Goal: Task Accomplishment & Management: Complete application form

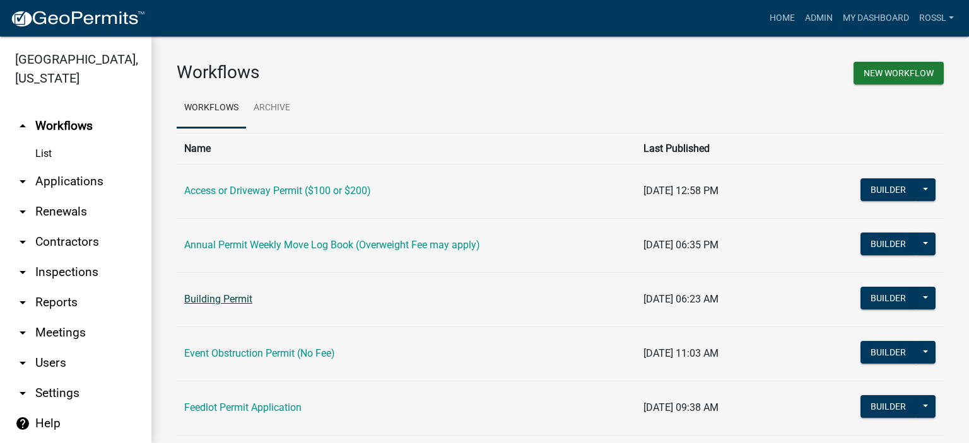
click at [237, 295] on link "Building Permit" at bounding box center [218, 299] width 68 height 12
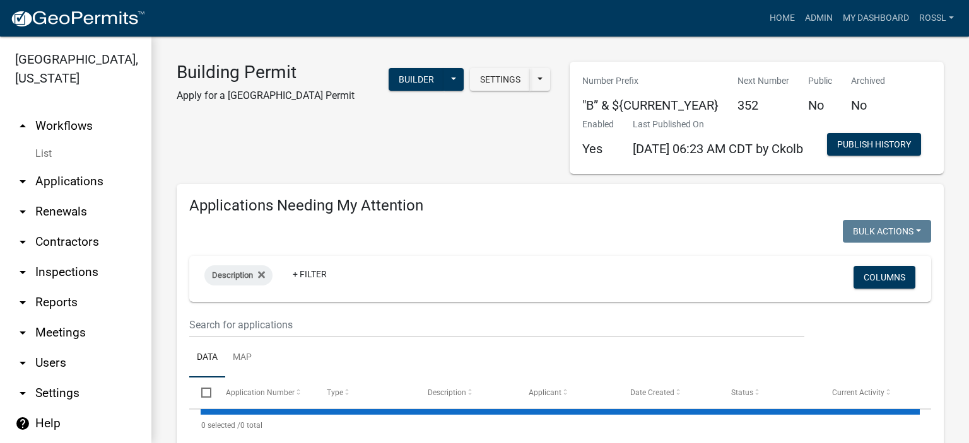
select select "2: 50"
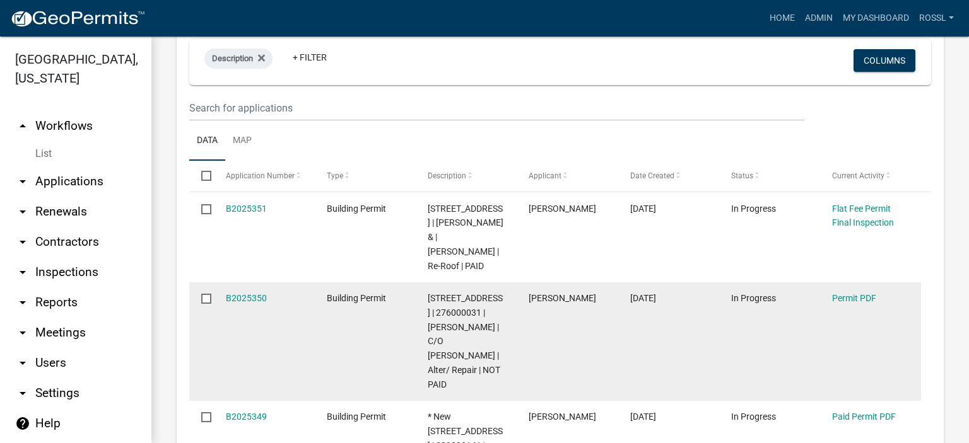
scroll to position [63, 0]
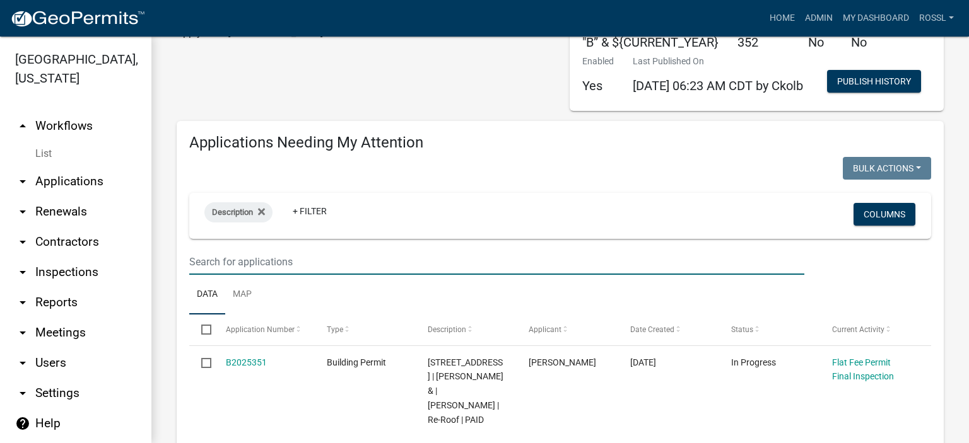
click at [278, 275] on input "text" at bounding box center [496, 262] width 615 height 26
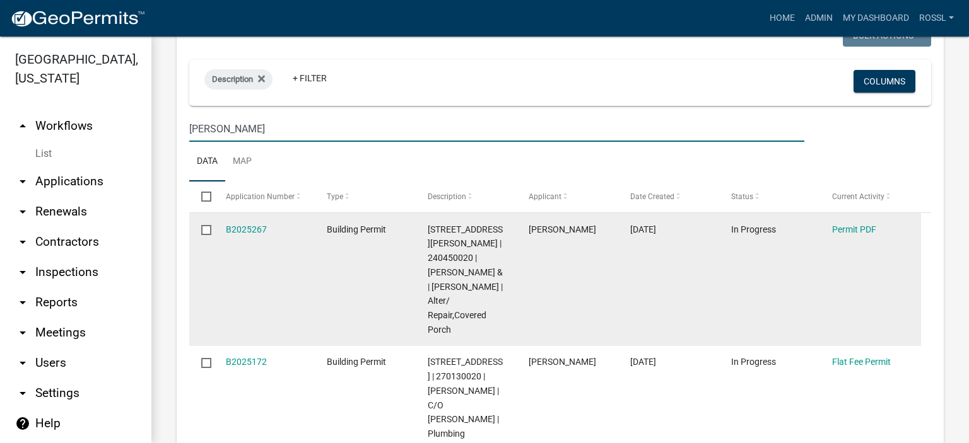
scroll to position [252, 0]
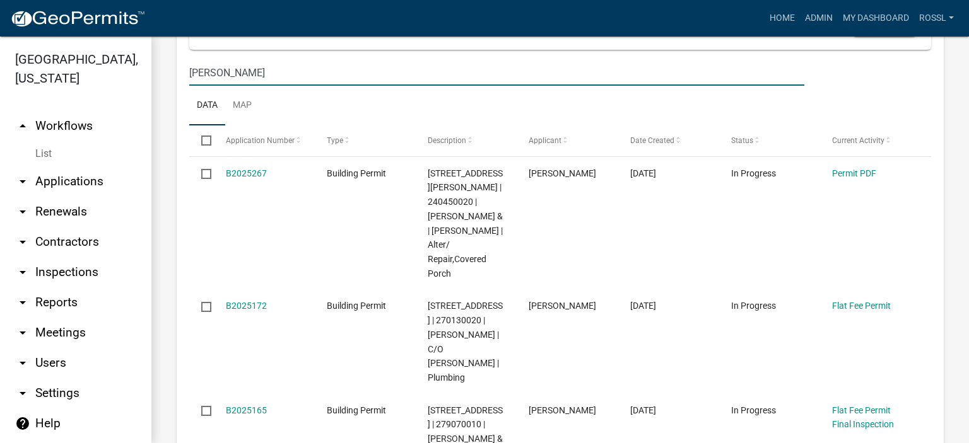
type input "[PERSON_NAME]"
click at [335, 126] on ul "Data Map" at bounding box center [560, 106] width 742 height 40
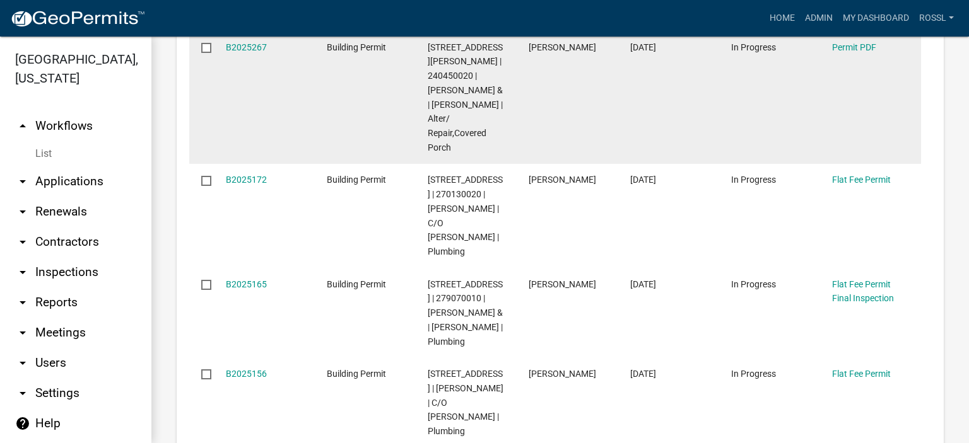
scroll to position [315, 0]
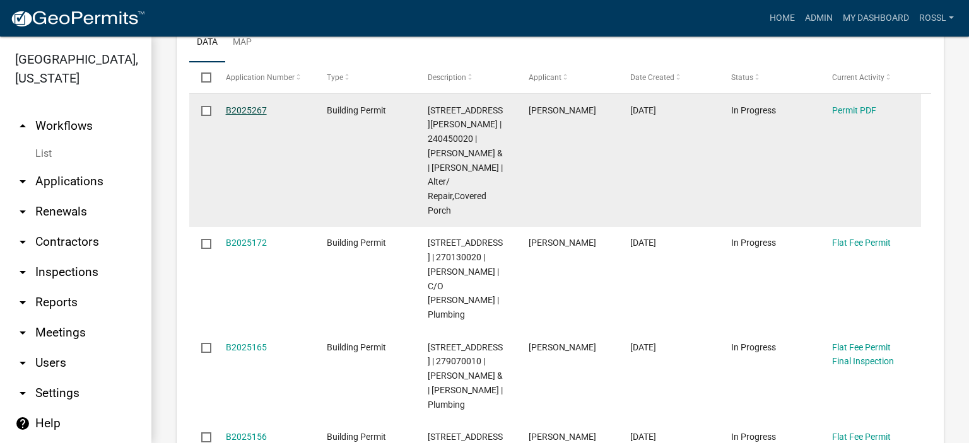
click at [237, 115] on link "B2025267" at bounding box center [246, 110] width 41 height 10
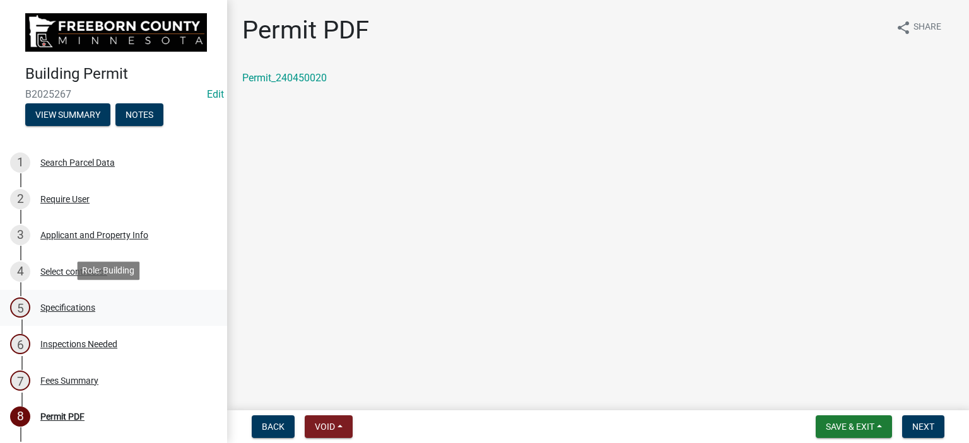
click at [52, 304] on div "Specifications" at bounding box center [67, 307] width 55 height 9
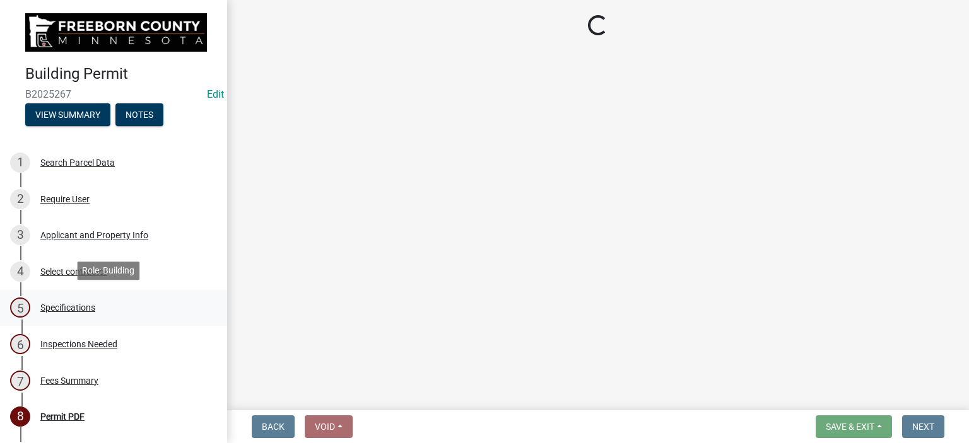
select select "cf5e982a-8fde-449d-bcd8-be8cdfb99374"
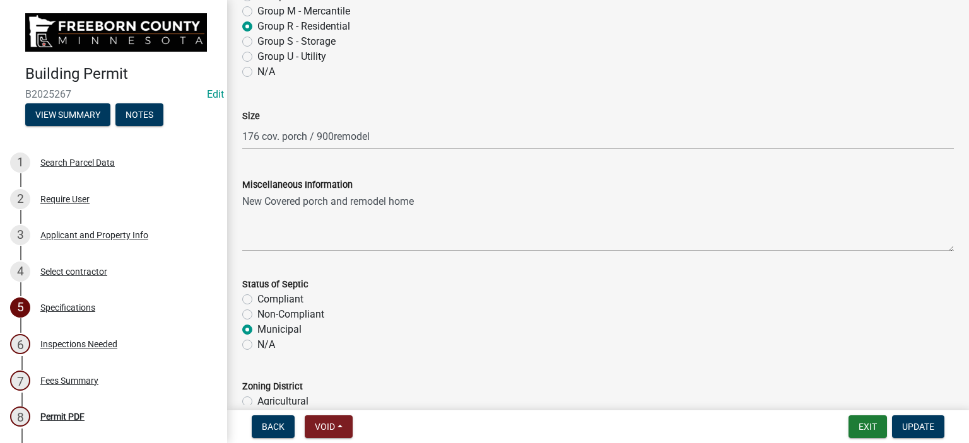
scroll to position [189, 0]
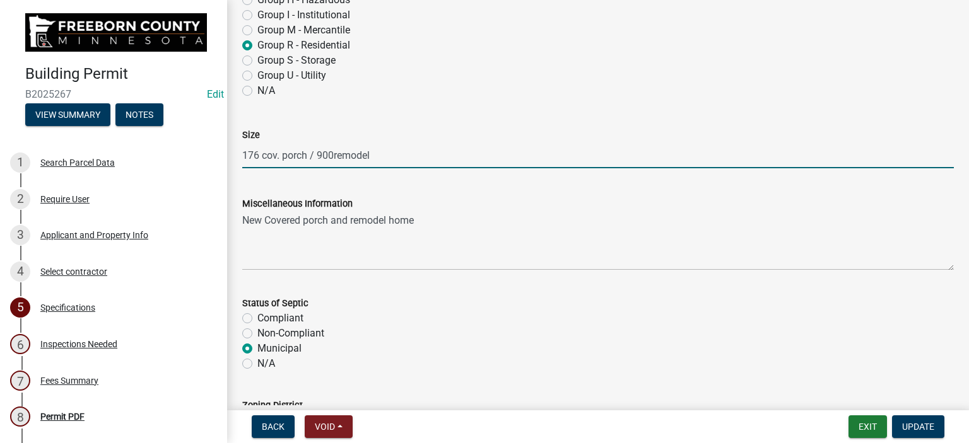
click at [332, 153] on input "176 cov. porch / 900remodel" at bounding box center [597, 156] width 711 height 26
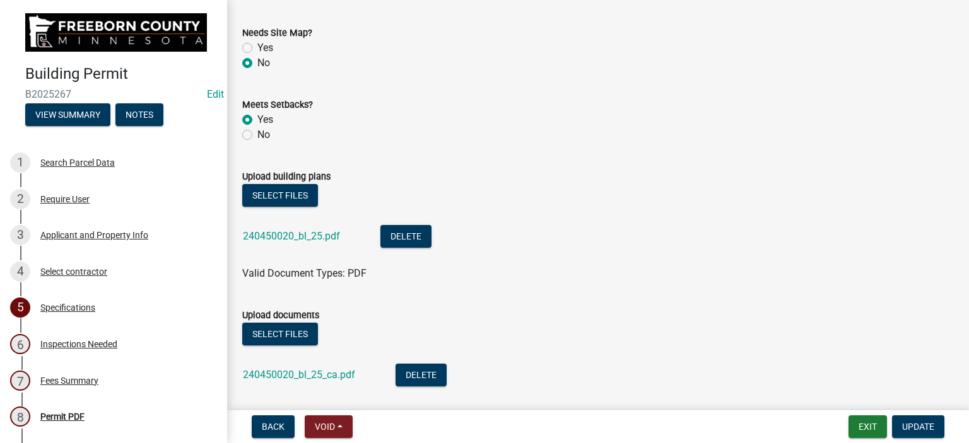
scroll to position [1451, 0]
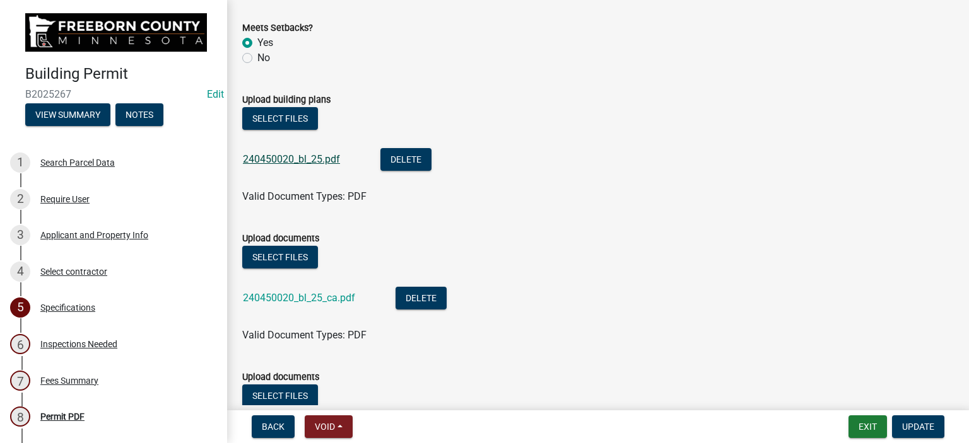
type input "176 cov. porch / remodel"
click at [287, 160] on link "240450020_bl_25.pdf" at bounding box center [291, 159] width 97 height 12
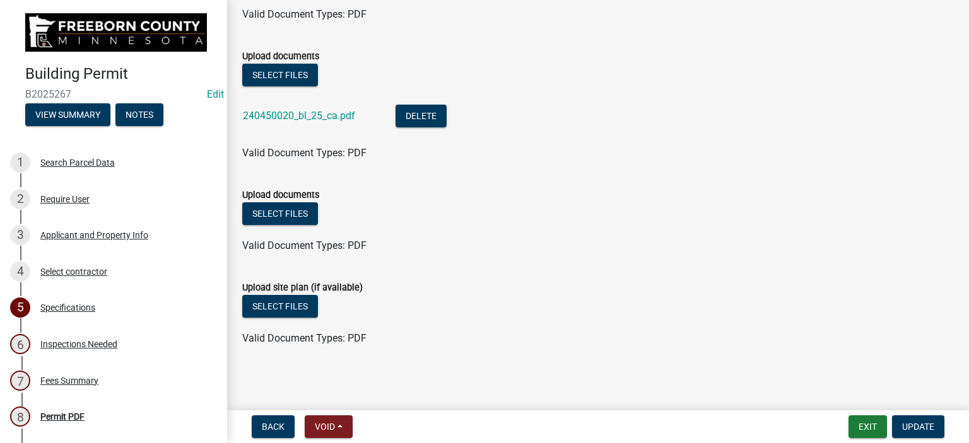
scroll to position [1634, 0]
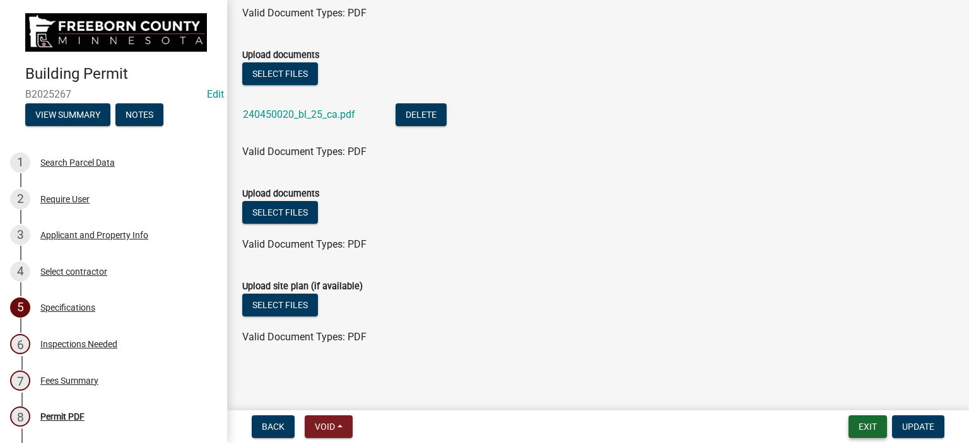
click at [870, 431] on button "Exit" at bounding box center [867, 427] width 38 height 23
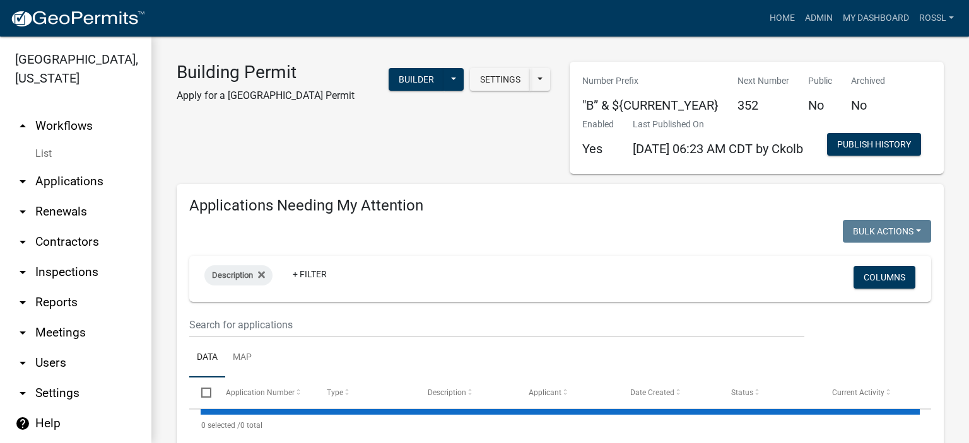
select select "2: 50"
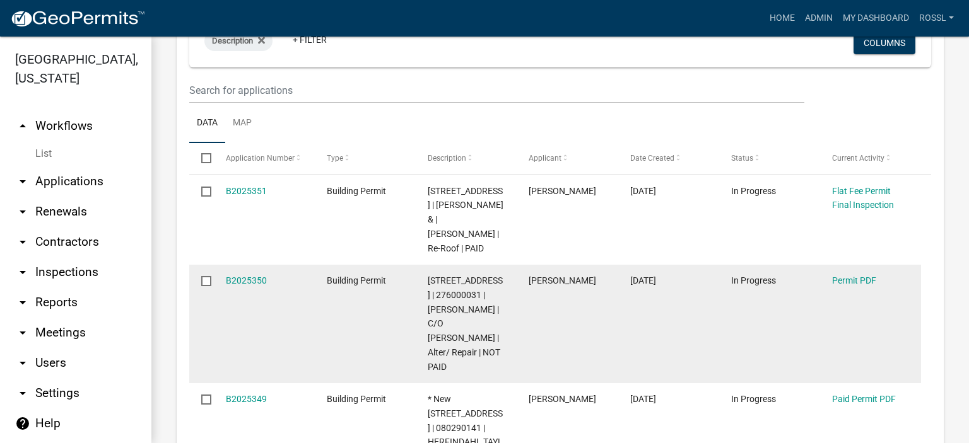
scroll to position [252, 0]
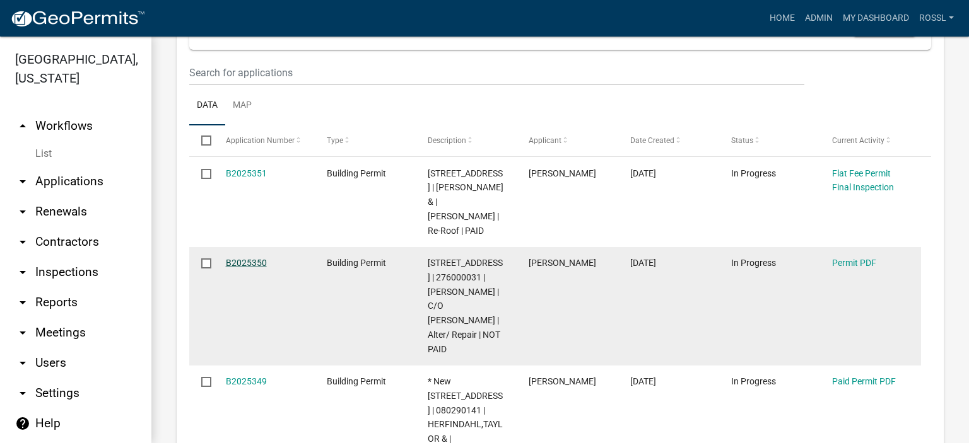
click at [255, 268] on link "B2025350" at bounding box center [246, 263] width 41 height 10
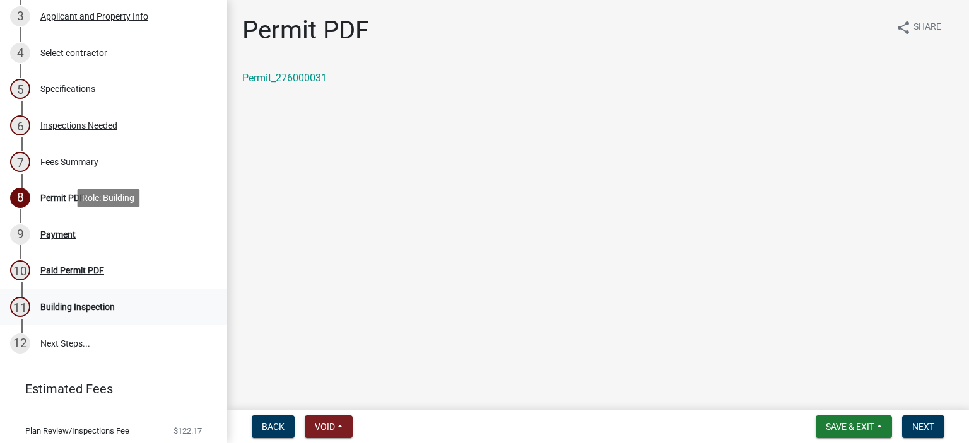
scroll to position [252, 0]
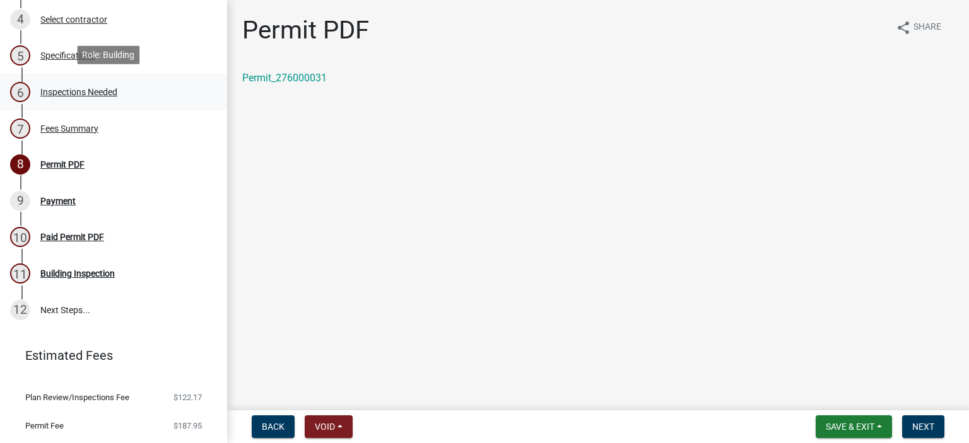
click at [60, 90] on div "Inspections Needed" at bounding box center [78, 92] width 77 height 9
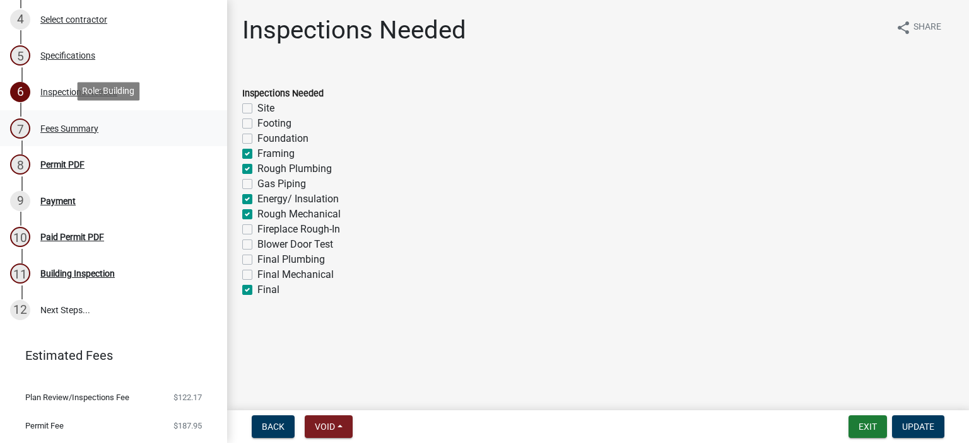
click at [79, 125] on div "Fees Summary" at bounding box center [69, 128] width 58 height 9
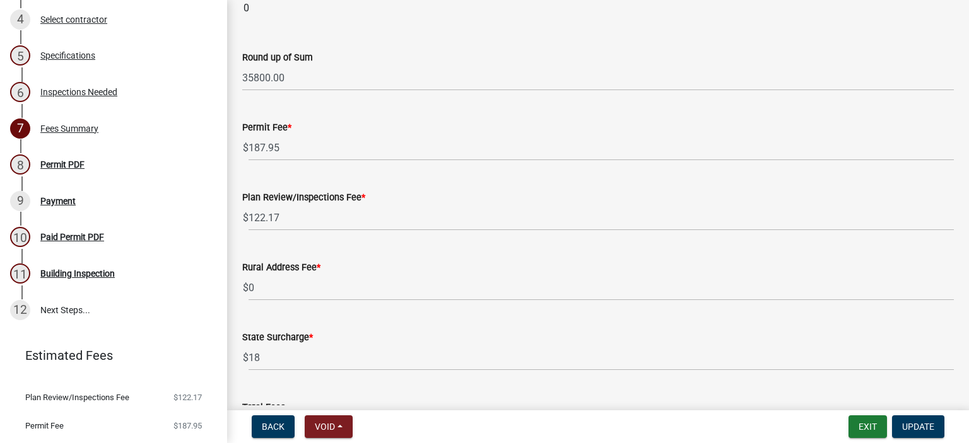
scroll to position [1476, 0]
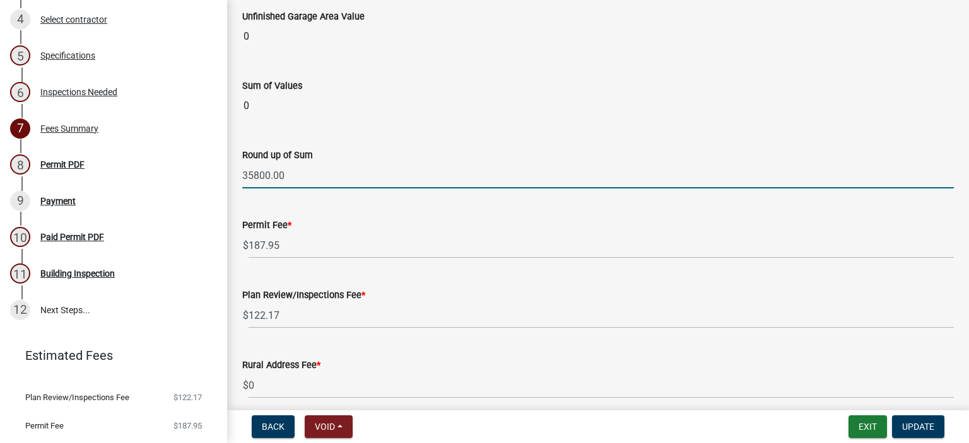
click at [254, 169] on input "35800.00" at bounding box center [597, 176] width 711 height 26
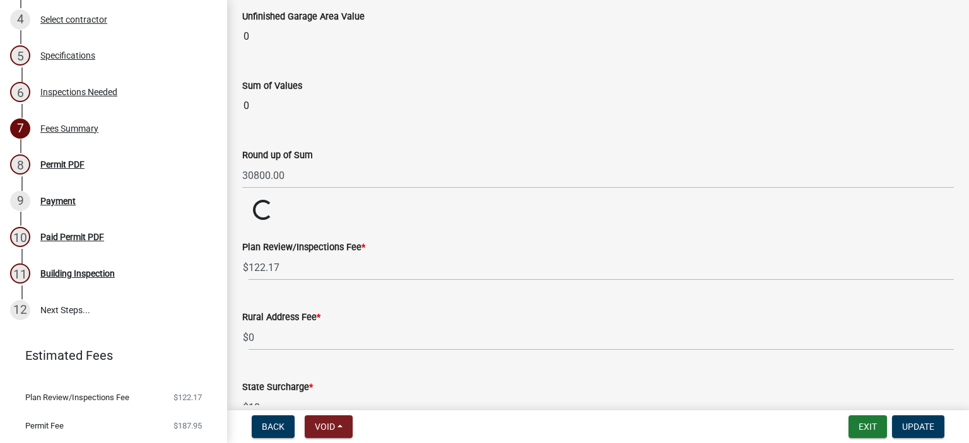
click at [348, 200] on wm-data-entity-input "Permit Fee * $ Loading... Loading..." at bounding box center [597, 211] width 711 height 22
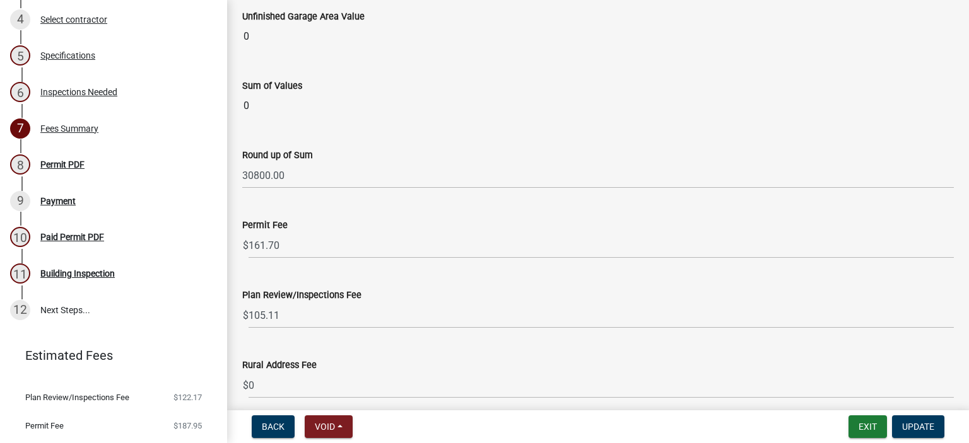
scroll to position [1602, 0]
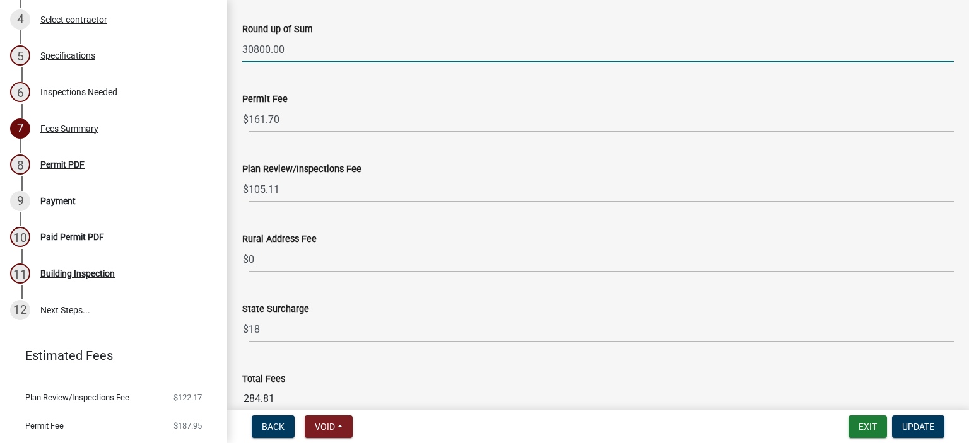
click at [271, 45] on input "30800.00" at bounding box center [597, 50] width 711 height 26
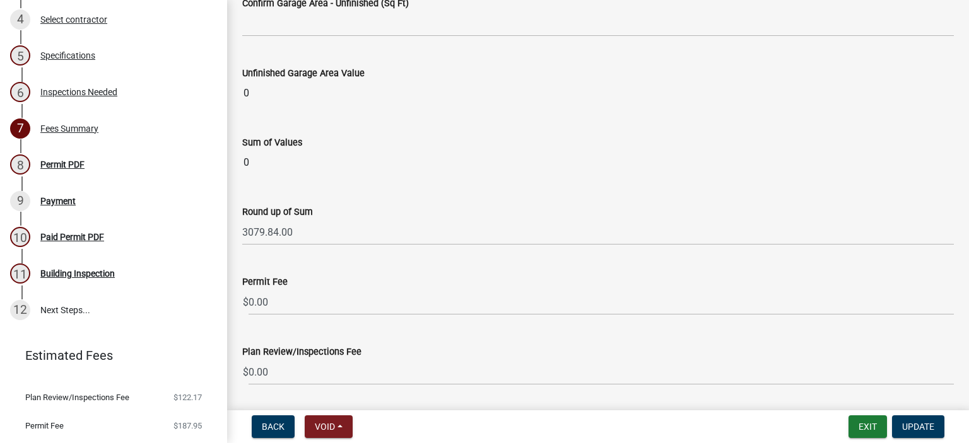
scroll to position [1413, 0]
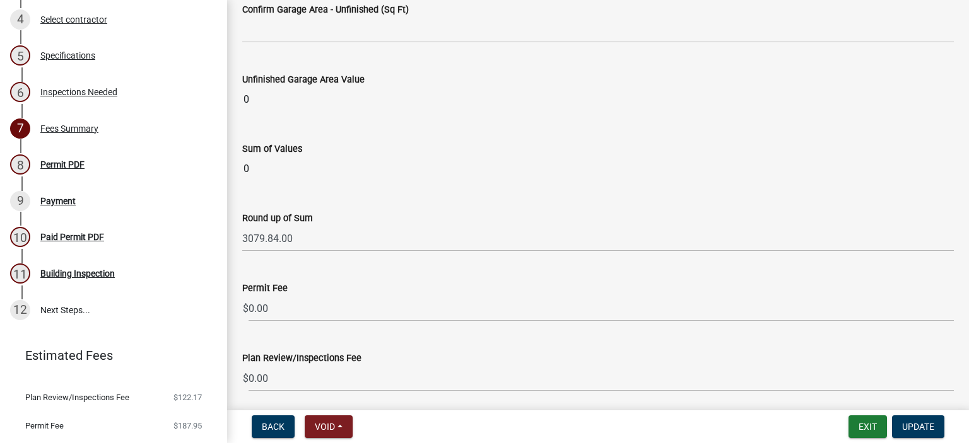
click at [282, 165] on input "0" at bounding box center [597, 168] width 711 height 25
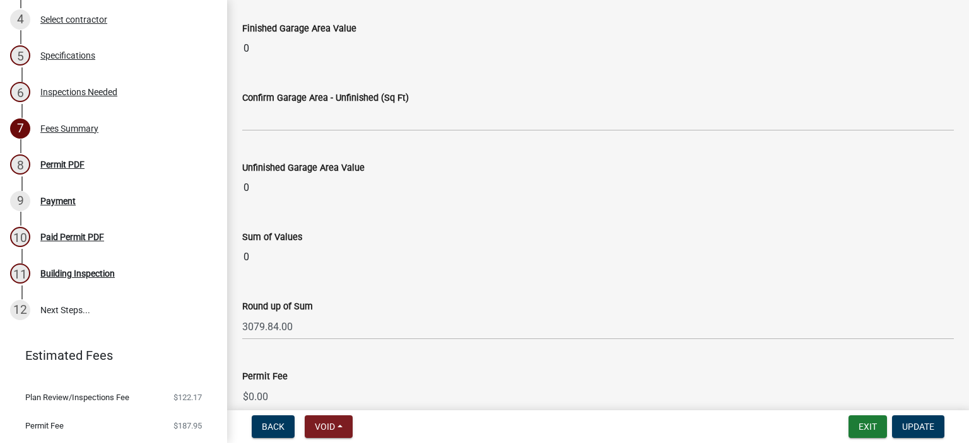
scroll to position [1388, 0]
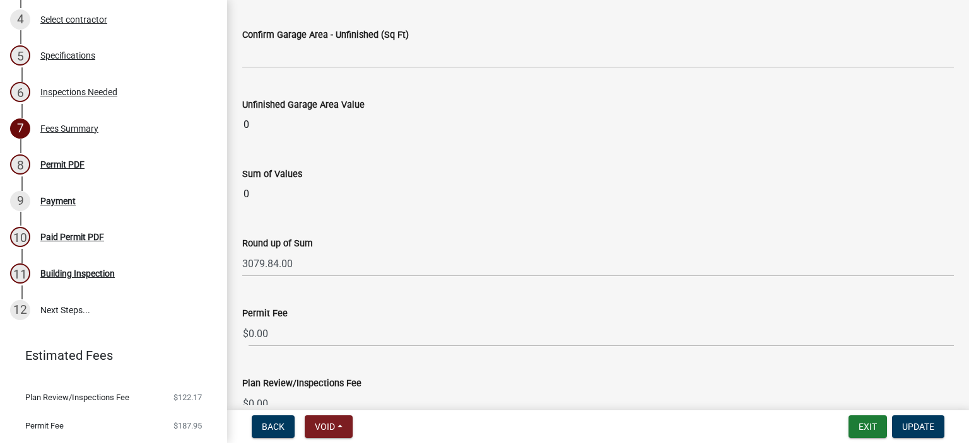
click at [293, 188] on input "0" at bounding box center [597, 194] width 711 height 25
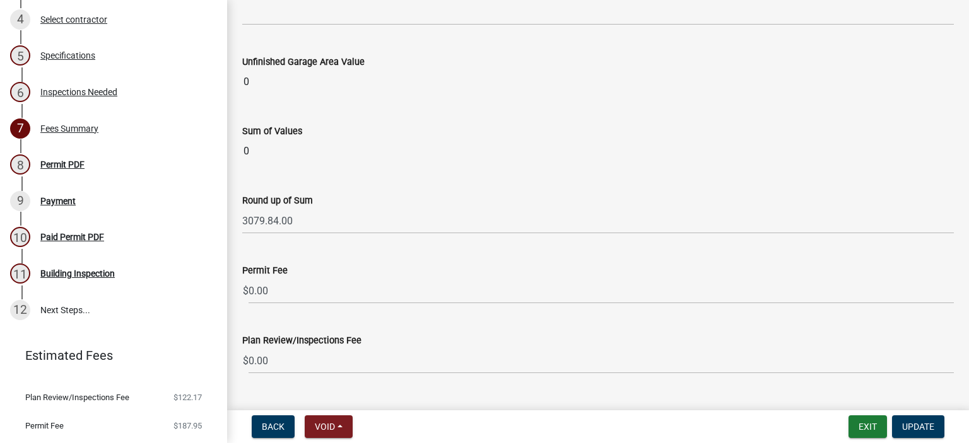
scroll to position [1451, 0]
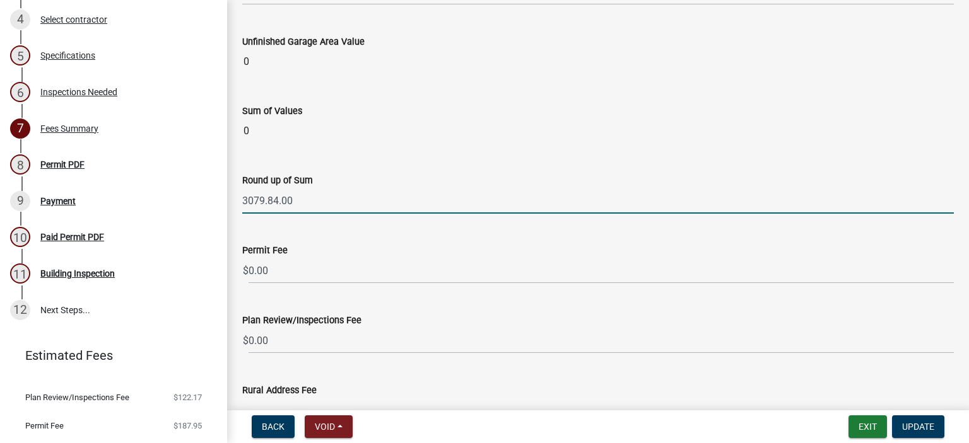
click at [304, 206] on input "3079.84.00" at bounding box center [597, 201] width 711 height 26
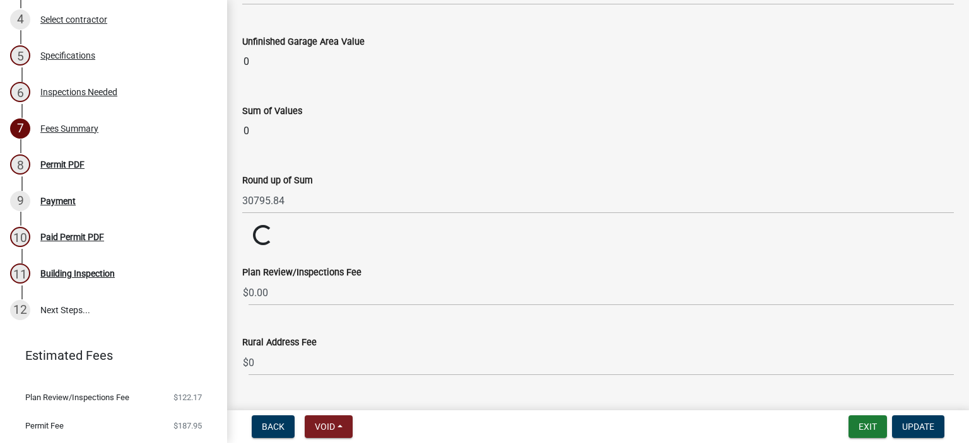
click at [348, 218] on wm-data-entity-input "Round up of Sum 30795.84" at bounding box center [597, 190] width 711 height 70
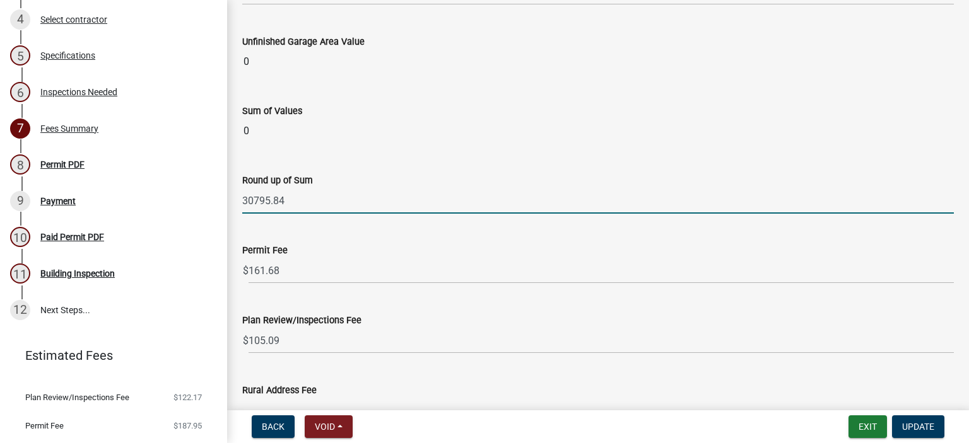
click at [293, 202] on input "30795.84" at bounding box center [597, 201] width 711 height 26
type input "31000.00"
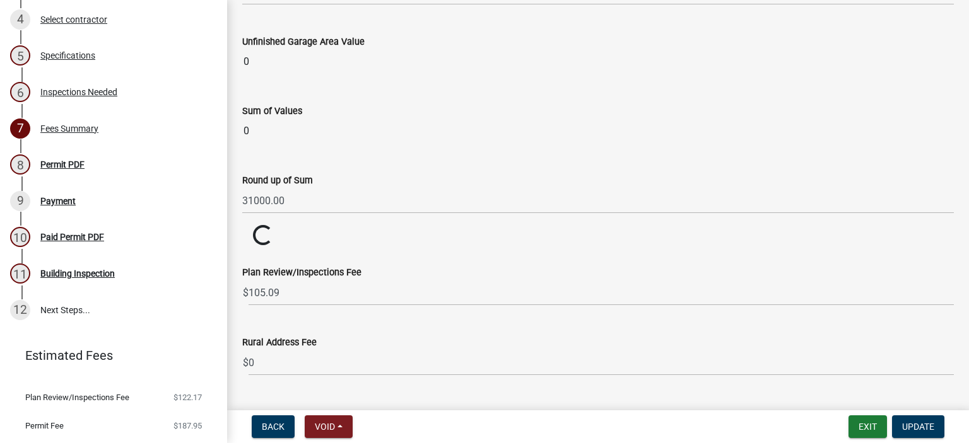
click at [366, 216] on wm-data-entity-input "Round up of Sum 31000.00" at bounding box center [597, 190] width 711 height 70
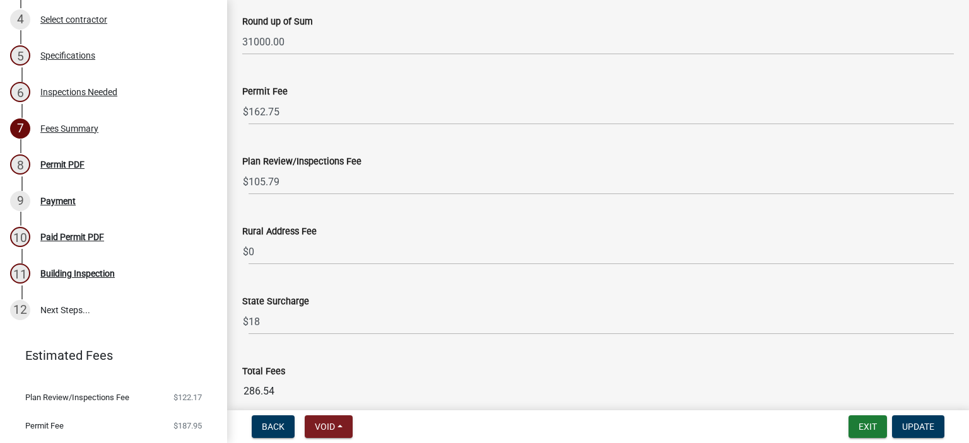
scroll to position [1602, 0]
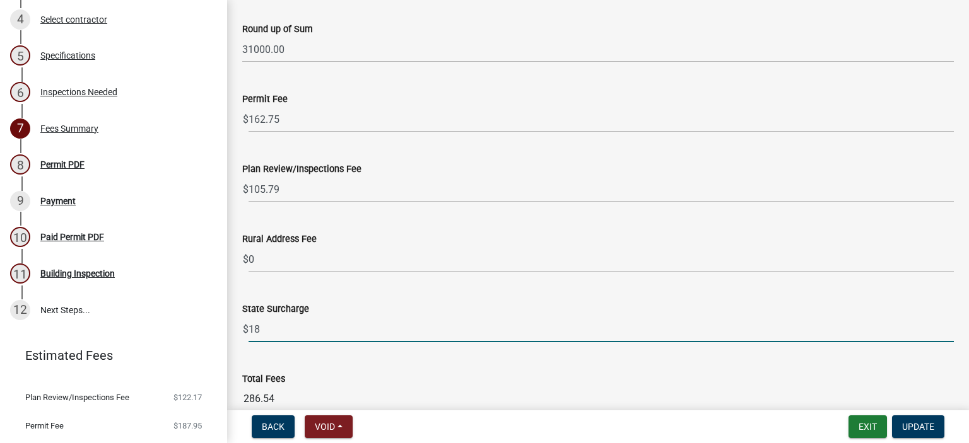
click at [269, 325] on input "18" at bounding box center [601, 330] width 705 height 26
type input "1"
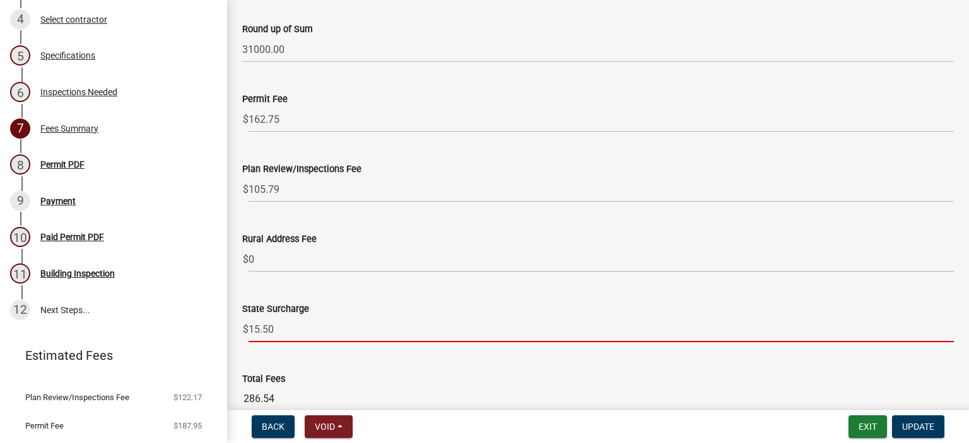
type input "15.50"
click at [412, 345] on wm-data-entity-input "State Surcharge $ 15.50" at bounding box center [597, 319] width 711 height 70
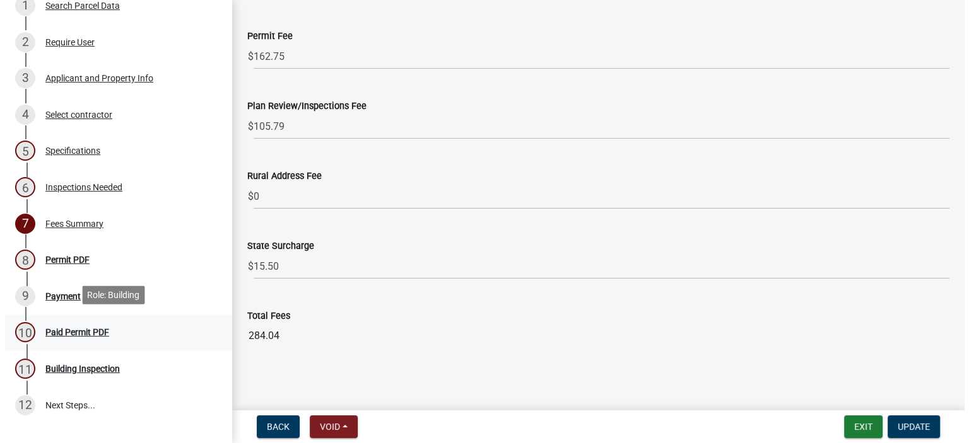
scroll to position [0, 0]
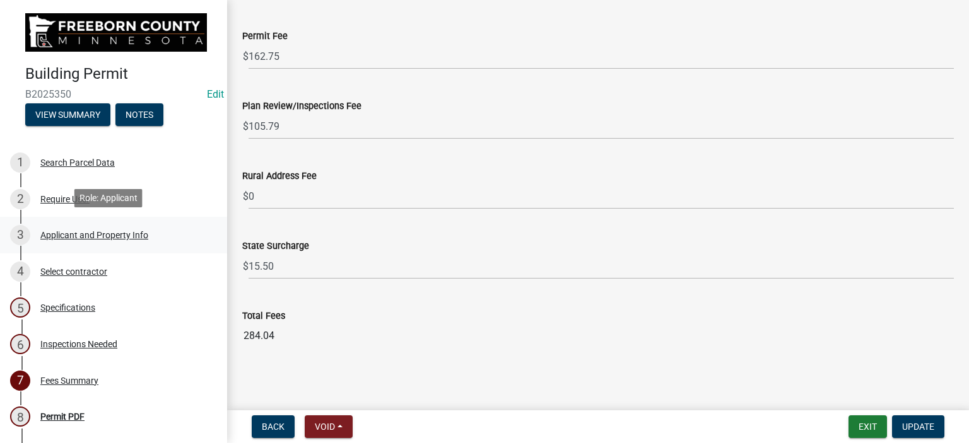
click at [49, 233] on div "Applicant and Property Info" at bounding box center [94, 235] width 108 height 9
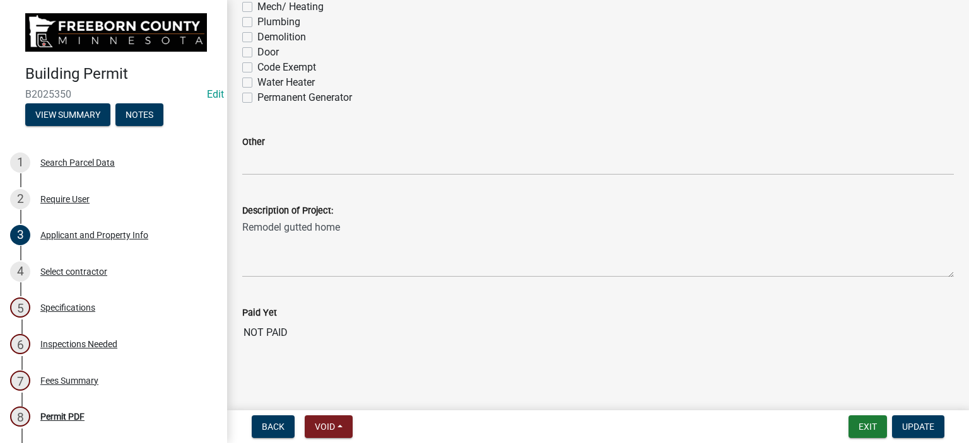
scroll to position [946, 0]
click at [85, 273] on div "Select contractor" at bounding box center [73, 271] width 67 height 9
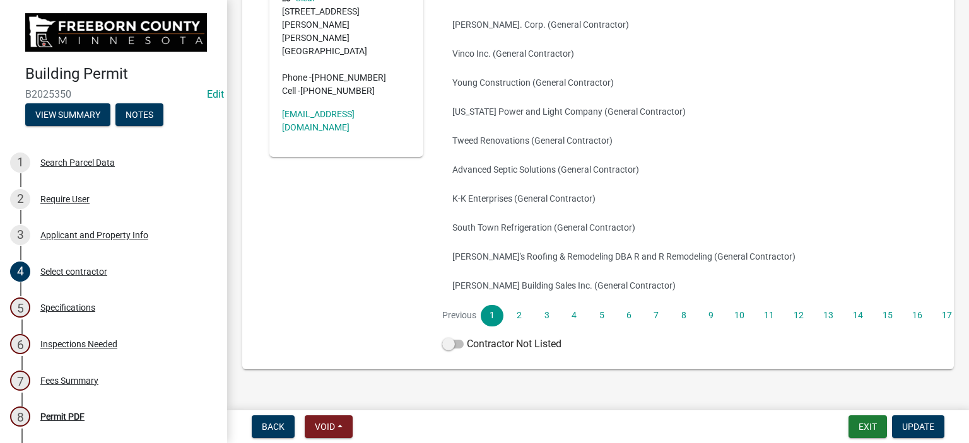
scroll to position [246, 0]
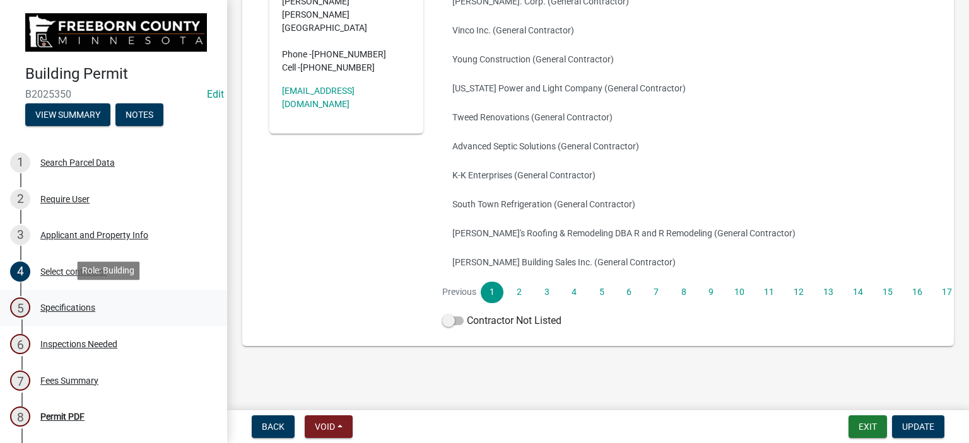
click at [78, 305] on div "Specifications" at bounding box center [67, 307] width 55 height 9
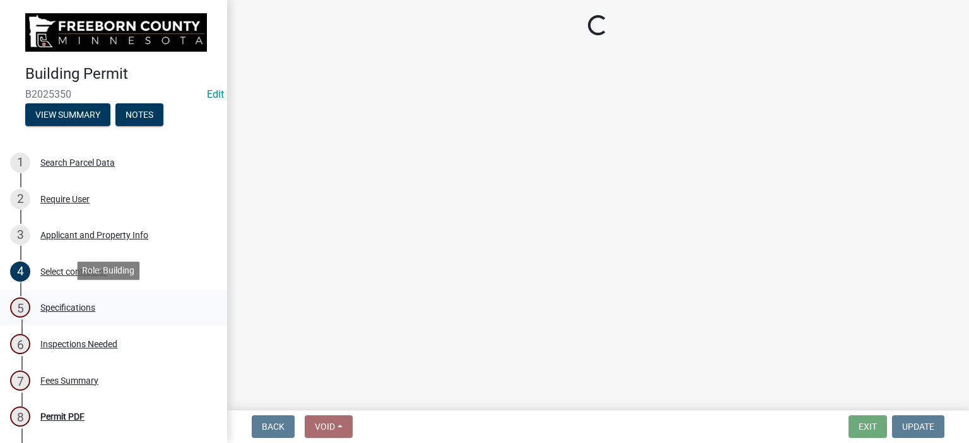
select select "cf5e982a-8fde-449d-bcd8-be8cdfb99374"
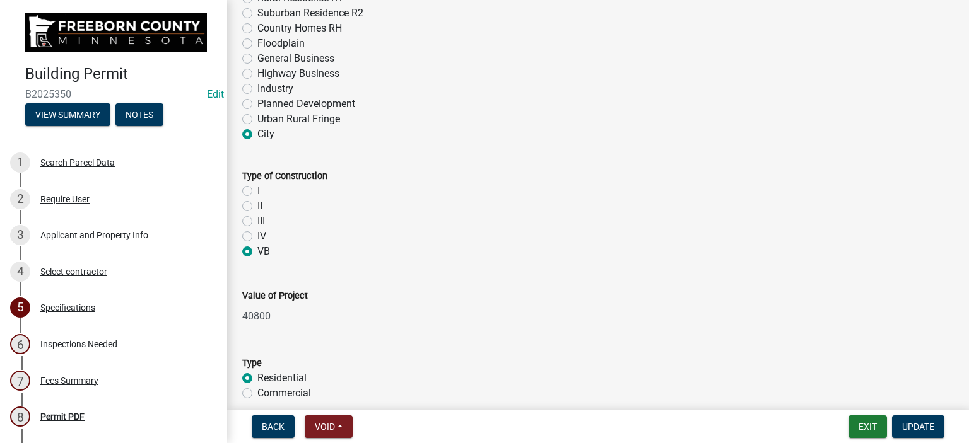
scroll to position [694, 0]
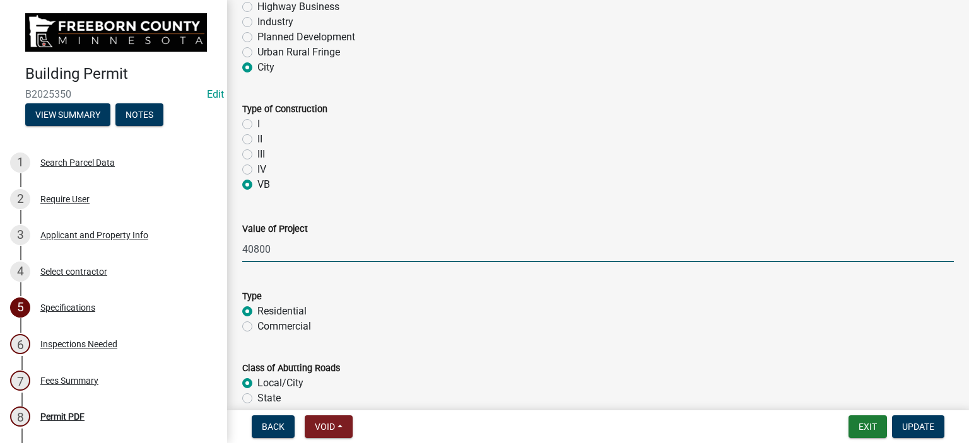
click at [280, 253] on input "40800" at bounding box center [597, 250] width 711 height 26
type input "4"
type input "30795.84"
click at [399, 281] on form "Type Residential Commercial" at bounding box center [597, 304] width 711 height 61
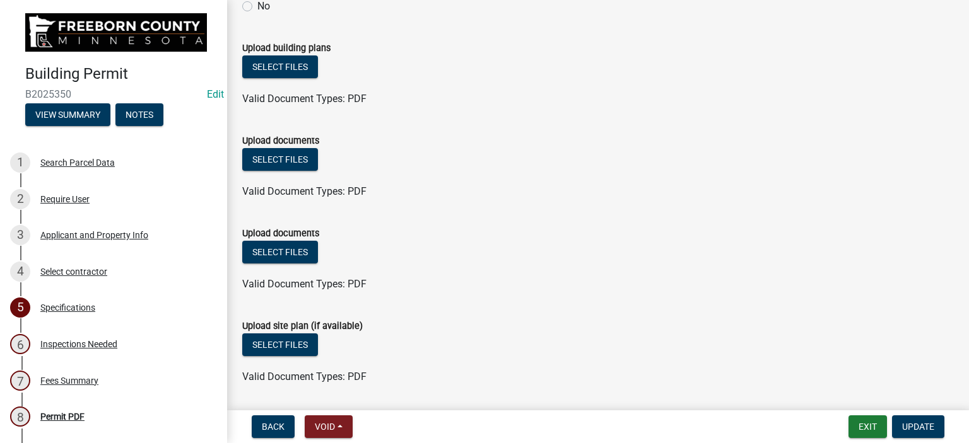
scroll to position [1542, 0]
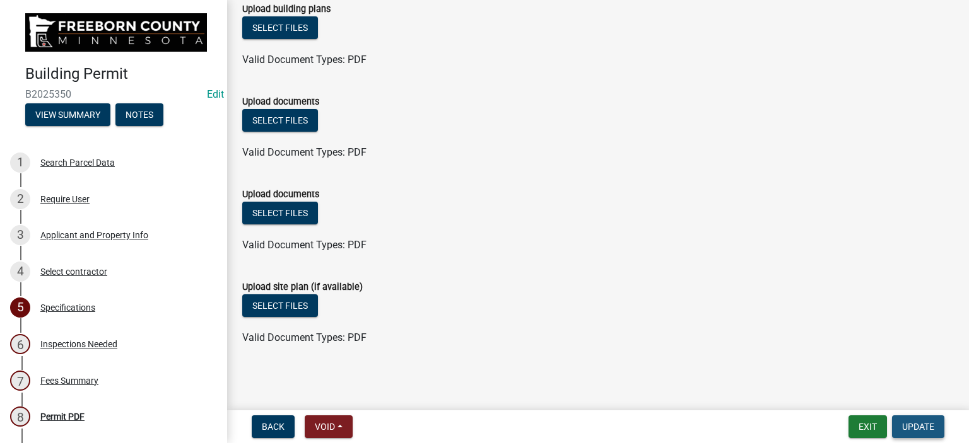
click at [908, 422] on span "Update" at bounding box center [918, 427] width 32 height 10
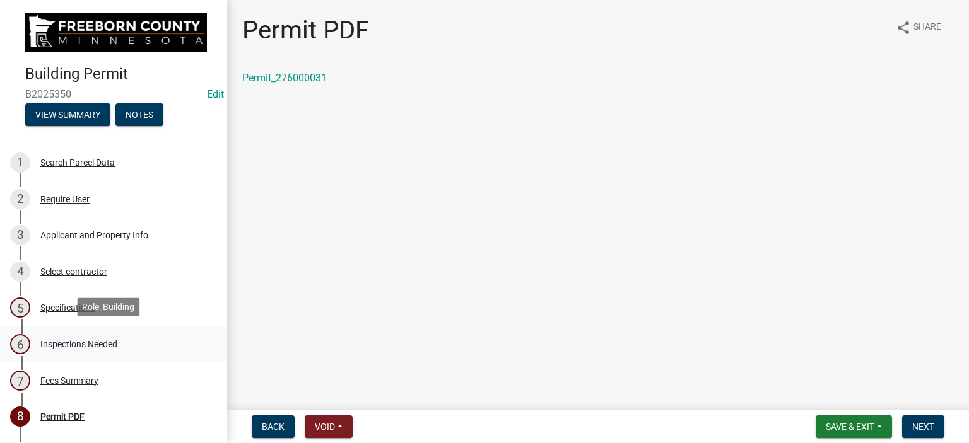
click at [93, 344] on div "Inspections Needed" at bounding box center [78, 344] width 77 height 9
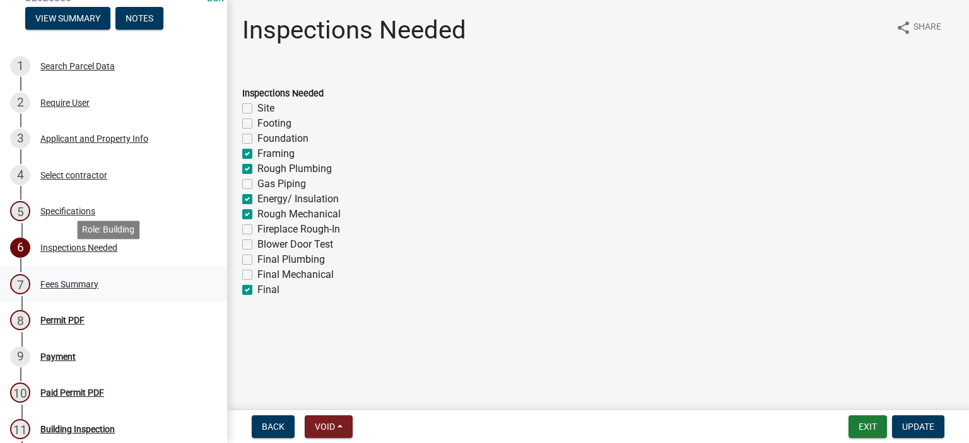
scroll to position [126, 0]
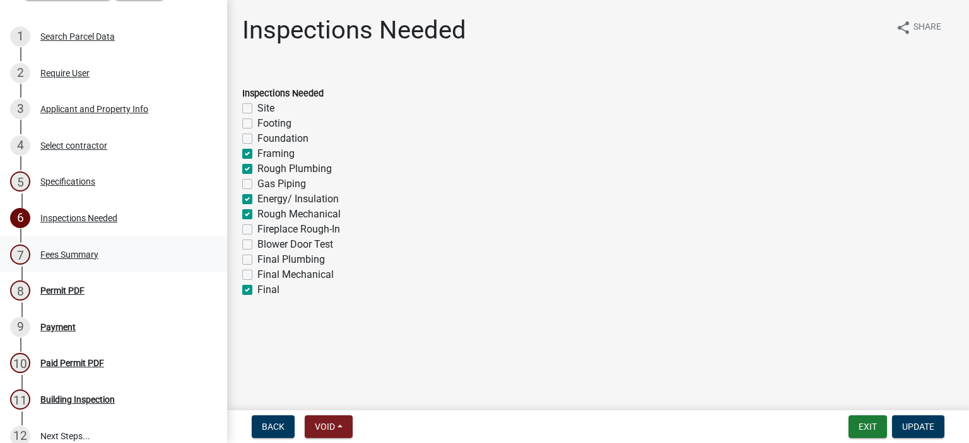
click at [53, 252] on div "Fees Summary" at bounding box center [69, 254] width 58 height 9
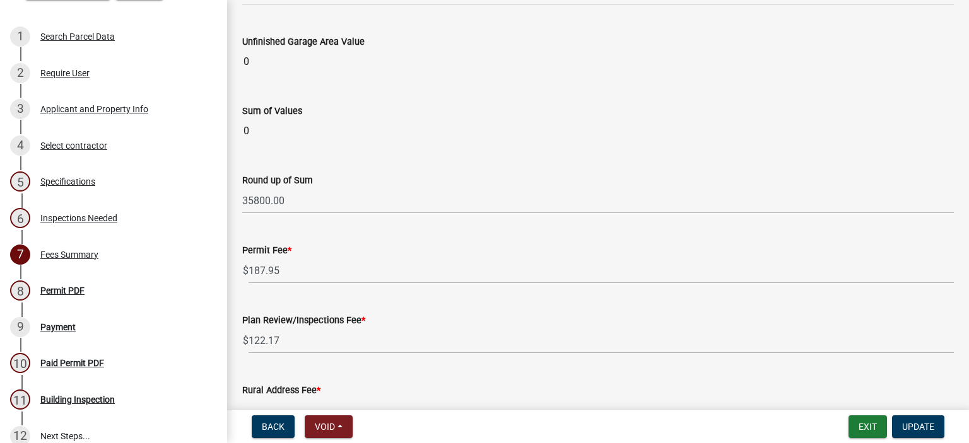
scroll to position [1665, 0]
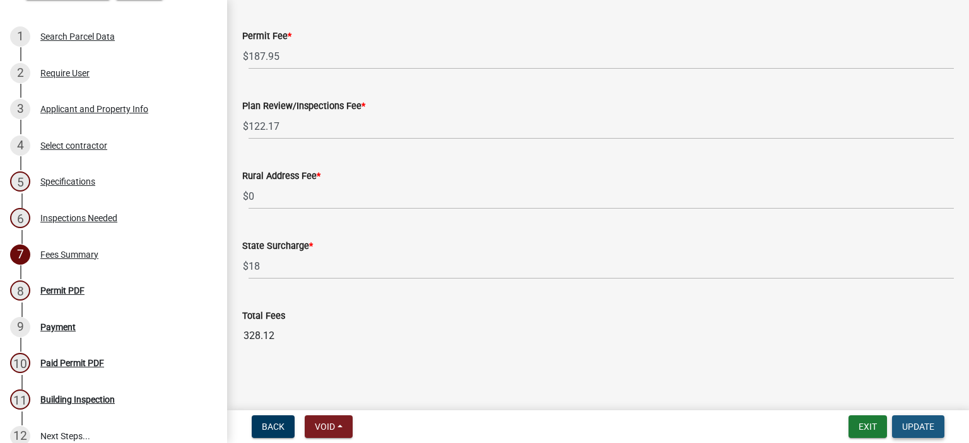
click at [921, 424] on span "Update" at bounding box center [918, 427] width 32 height 10
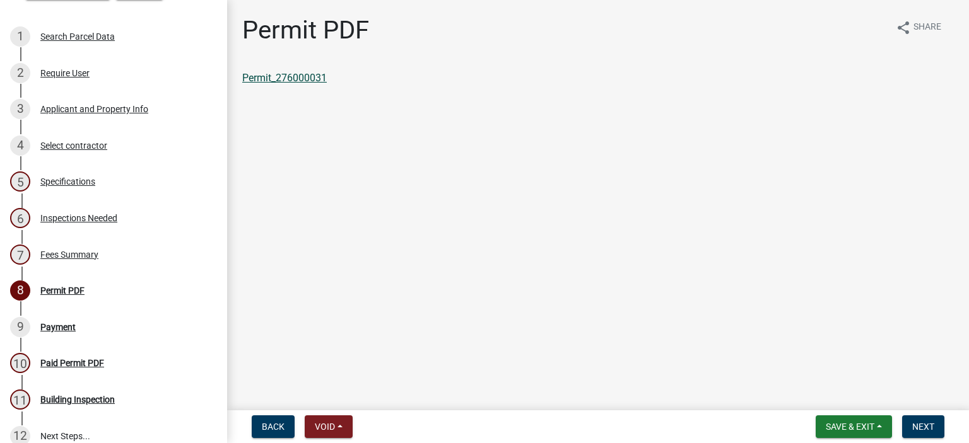
click at [286, 81] on link "Permit_276000031" at bounding box center [284, 78] width 85 height 12
click at [64, 253] on div "Fees Summary" at bounding box center [69, 254] width 58 height 9
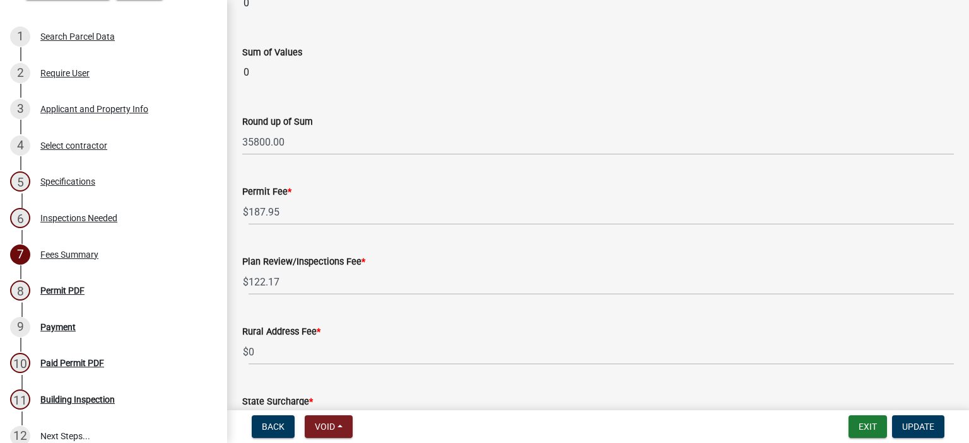
scroll to position [1514, 0]
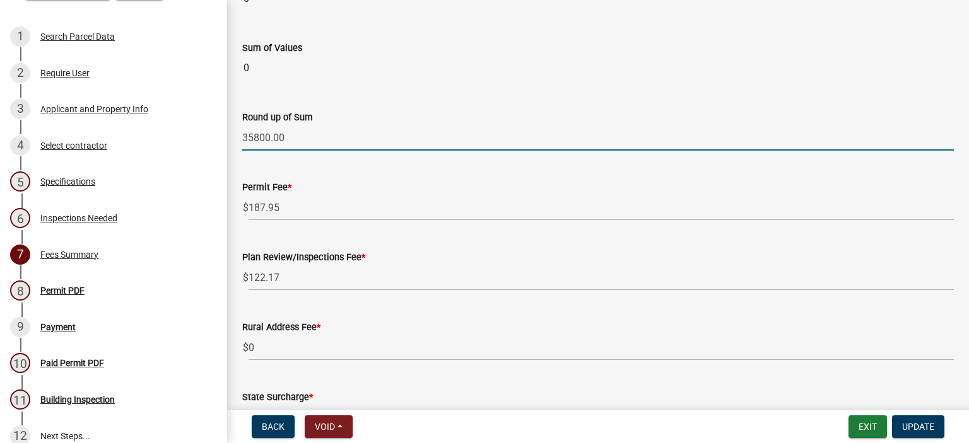
click at [303, 136] on input "35800.00" at bounding box center [597, 138] width 711 height 26
type input "3"
type input "31000.00"
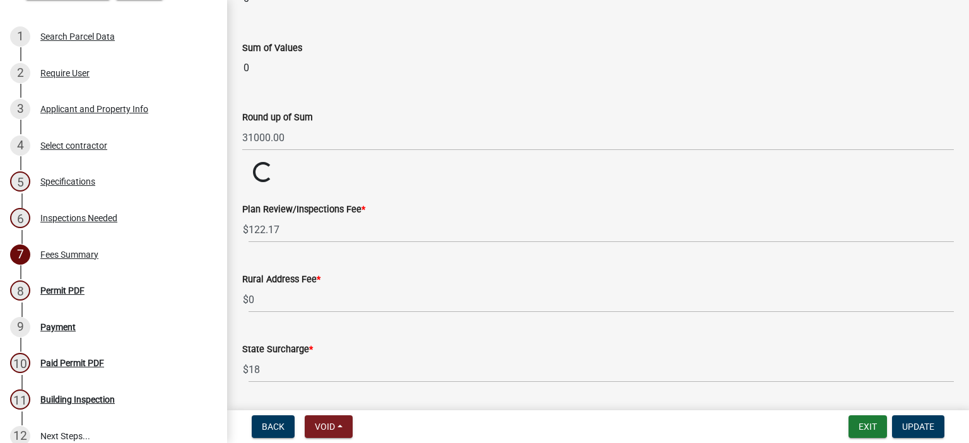
click at [363, 166] on wm-data-entity-input "Permit Fee * $ Loading... Loading..." at bounding box center [597, 173] width 711 height 22
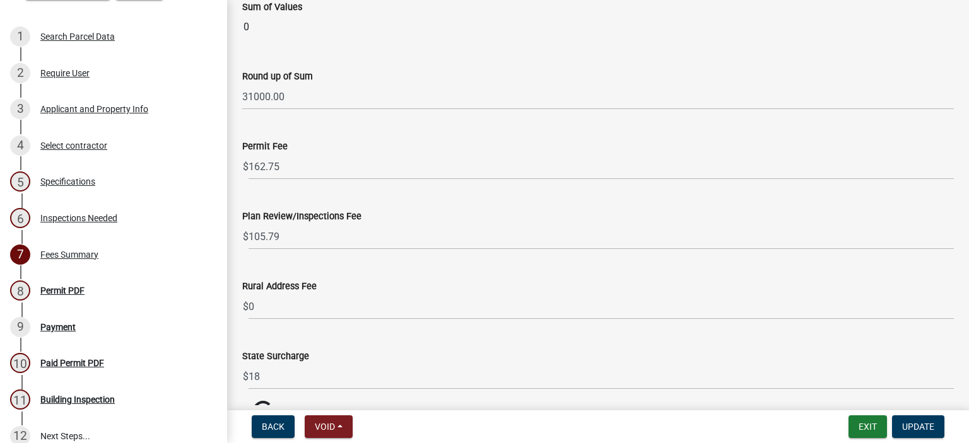
scroll to position [1618, 0]
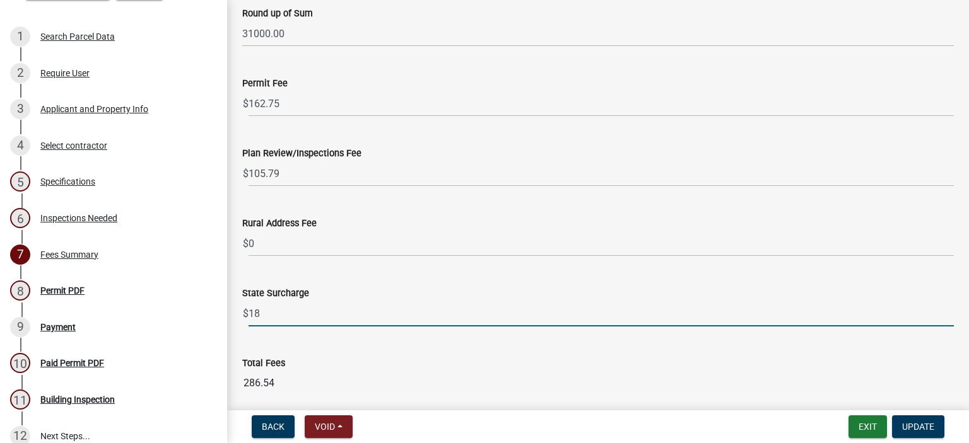
click at [269, 310] on input "18" at bounding box center [601, 314] width 705 height 26
type input "1"
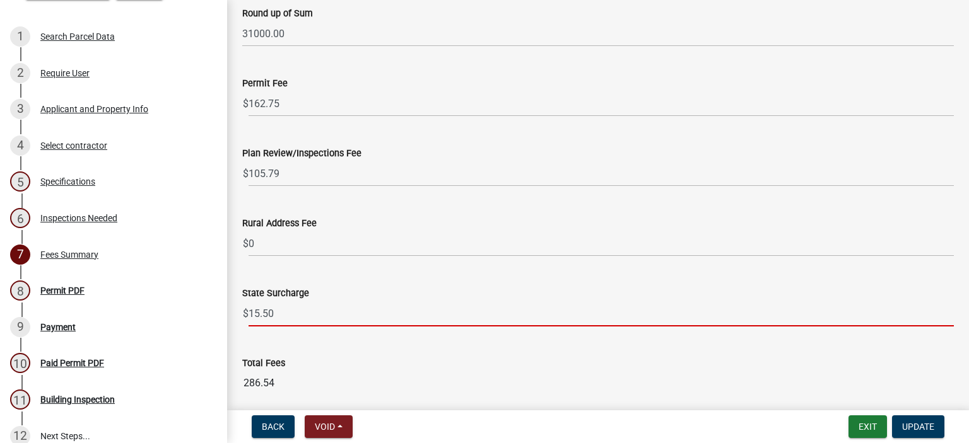
type input "15.50"
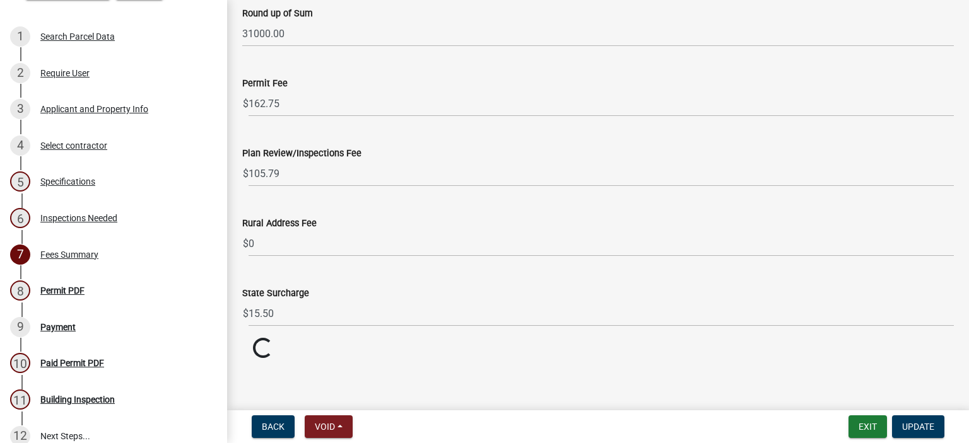
click at [375, 341] on wm-data-entity-input "Total Fees Loading... Loading..." at bounding box center [597, 349] width 711 height 22
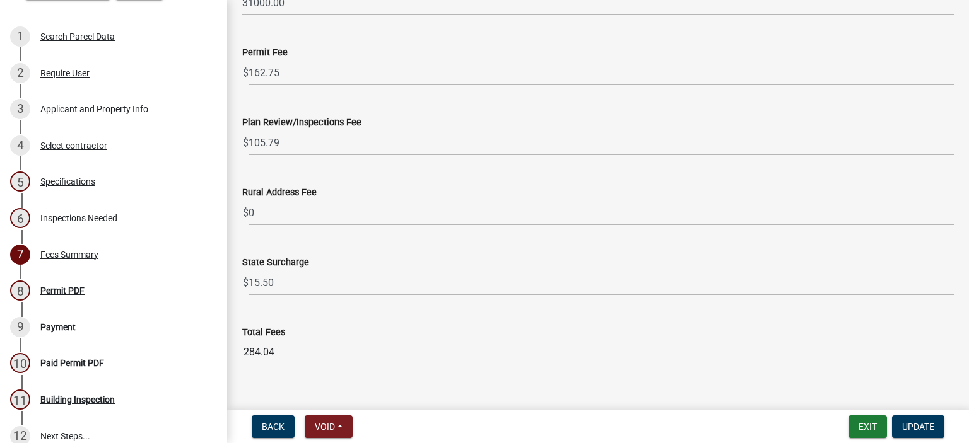
scroll to position [1665, 0]
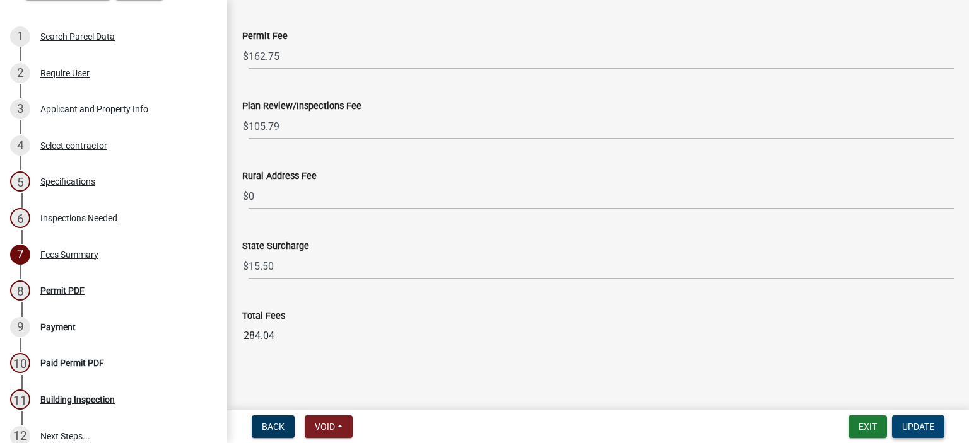
click at [913, 424] on span "Update" at bounding box center [918, 427] width 32 height 10
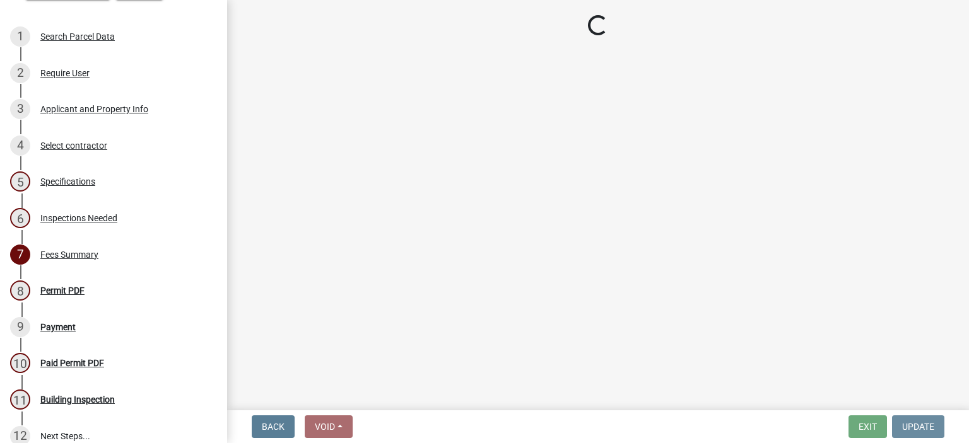
scroll to position [0, 0]
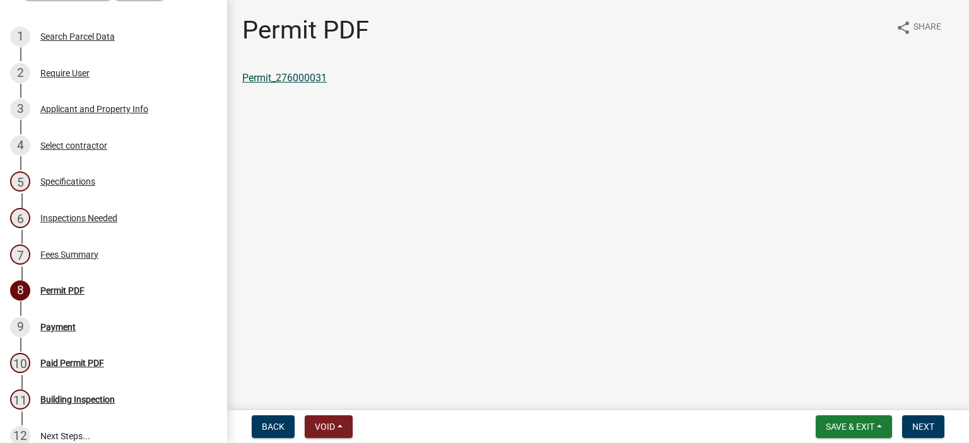
click at [272, 77] on link "Permit_276000031" at bounding box center [284, 78] width 85 height 12
